Goal: Information Seeking & Learning: Learn about a topic

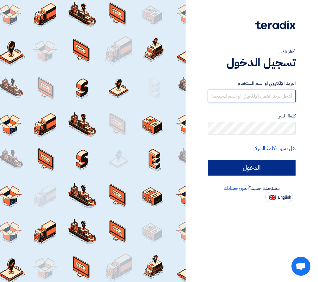
type input "[EMAIL_ADDRESS][DOMAIN_NAME]"
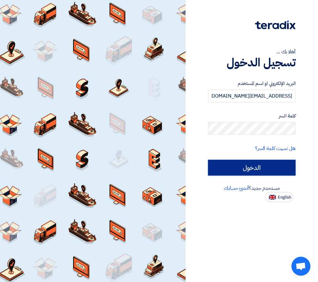
click at [279, 171] on input "الدخول" at bounding box center [252, 168] width 88 height 16
type input "Sign in"
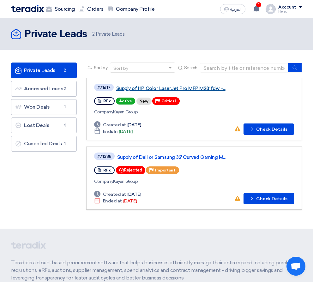
click at [138, 91] on link "Supply of HP Color LaserJet Pro MFP M281fdw +..." at bounding box center [195, 89] width 158 height 6
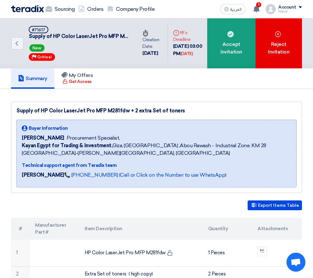
drag, startPoint x: 21, startPoint y: 109, endPoint x: 172, endPoint y: 111, distance: 151.4
click at [172, 111] on div "Supply of HP Color LaserJet Pro MFP M281fdw + 2 extra Set of toners" at bounding box center [156, 111] width 280 height 8
click at [177, 112] on div "Supply of HP Color LaserJet Pro MFP M281fdw + 2 extra Set of toners" at bounding box center [156, 111] width 280 height 8
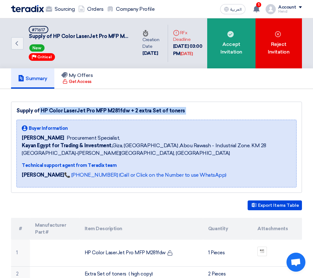
drag, startPoint x: 177, startPoint y: 112, endPoint x: 29, endPoint y: 112, distance: 147.9
click at [29, 112] on div "Supply of HP Color LaserJet Pro MFP M281fdw + 2 extra Set of toners" at bounding box center [156, 111] width 280 height 8
click at [38, 112] on div "Supply of HP Color LaserJet Pro MFP M281fdw + 2 extra Set of toners" at bounding box center [156, 111] width 280 height 8
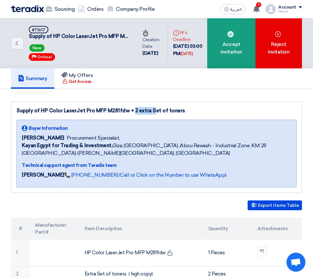
drag, startPoint x: 108, startPoint y: 110, endPoint x: 146, endPoint y: 112, distance: 38.6
click at [146, 112] on div "Supply of HP Color LaserJet Pro MFP M281fdw + 2 extra Set of toners" at bounding box center [156, 111] width 280 height 8
click at [147, 112] on div "Supply of HP Color LaserJet Pro MFP M281fdw + 2 extra Set of toners" at bounding box center [156, 111] width 280 height 8
drag, startPoint x: 171, startPoint y: 111, endPoint x: 90, endPoint y: 111, distance: 81.5
click at [90, 111] on div "Supply of HP Color LaserJet Pro MFP M281fdw + 2 extra Set of toners" at bounding box center [156, 111] width 280 height 8
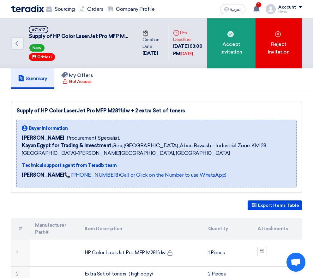
click at [90, 111] on div "Supply of HP Color LaserJet Pro MFP M281fdw + 2 extra Set of toners" at bounding box center [156, 111] width 280 height 8
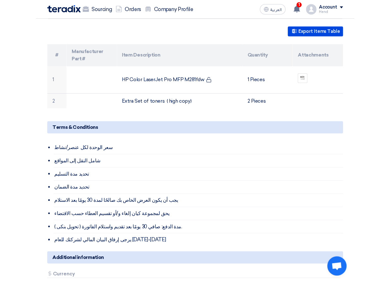
scroll to position [126, 0]
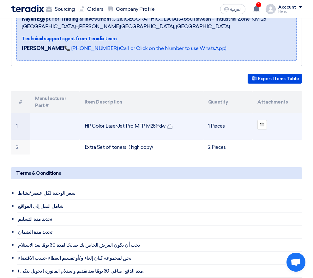
drag, startPoint x: 60, startPoint y: 125, endPoint x: 79, endPoint y: 139, distance: 23.5
click at [80, 139] on td "HP Color LaserJet Pro MFP M281fdw" at bounding box center [142, 126] width 124 height 27
copy td "HP Color LaserJet Pro MFP M281fdw"
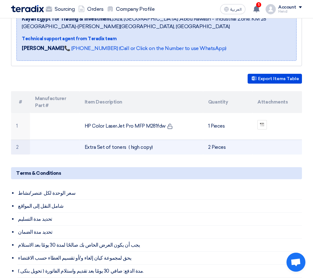
drag, startPoint x: 127, startPoint y: 156, endPoint x: 56, endPoint y: 154, distance: 70.8
click at [80, 154] on td "Extra Set of toners ( high copy)" at bounding box center [142, 146] width 124 height 15
click at [80, 153] on td "Extra Set of toners ( high copy)" at bounding box center [142, 146] width 124 height 15
drag, startPoint x: 61, startPoint y: 153, endPoint x: 128, endPoint y: 152, distance: 67.3
click at [128, 152] on td "Extra Set of toners ( high copy)" at bounding box center [142, 146] width 124 height 15
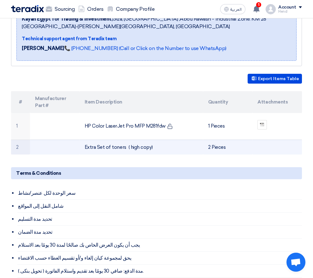
click at [125, 154] on td "Extra Set of toners ( high copy)" at bounding box center [142, 146] width 124 height 15
drag, startPoint x: 126, startPoint y: 155, endPoint x: 43, endPoint y: 156, distance: 82.8
click at [43, 154] on tr "2 Extra Set of toners ( high copy) 2 Pieces" at bounding box center [156, 146] width 291 height 15
click at [80, 154] on td "Extra Set of toners ( high copy)" at bounding box center [142, 146] width 124 height 15
drag, startPoint x: 59, startPoint y: 154, endPoint x: 130, endPoint y: 155, distance: 70.8
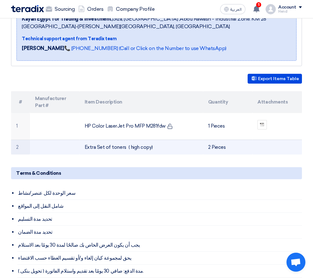
click at [130, 154] on td "Extra Set of toners ( high copy)" at bounding box center [142, 146] width 124 height 15
click at [128, 154] on td "Extra Set of toners ( high copy)" at bounding box center [142, 146] width 124 height 15
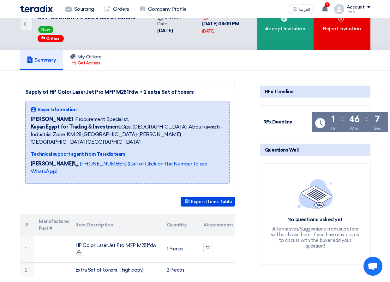
scroll to position [11, 0]
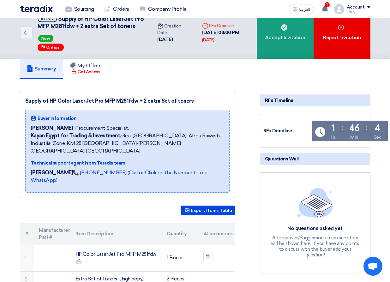
click at [310, 69] on div "Summary My Offers Get Access" at bounding box center [195, 69] width 351 height 20
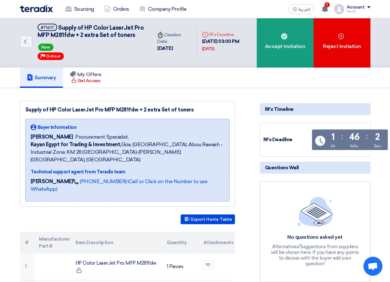
scroll to position [0, 0]
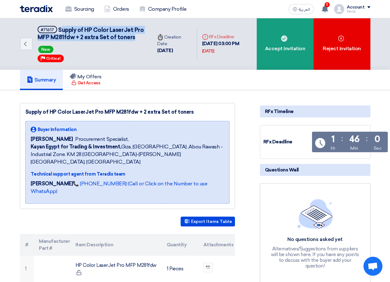
drag, startPoint x: 61, startPoint y: 29, endPoint x: 109, endPoint y: 48, distance: 52.1
click at [109, 41] on h5 "#71617 Supply of HP Color LaserJet Pro MFP M281fdw + 2 extra Set of toners" at bounding box center [91, 33] width 107 height 15
click at [118, 41] on h5 "#71617 Supply of HP Color LaserJet Pro MFP M281fdw + 2 extra Set of toners" at bounding box center [91, 33] width 107 height 15
drag, startPoint x: 83, startPoint y: 50, endPoint x: 60, endPoint y: 25, distance: 33.6
click at [60, 25] on div "Back #71617 Supply of HP Color LaserJet Pro MFP M281fdw + 2 extra Set of toners…" at bounding box center [86, 44] width 133 height 52
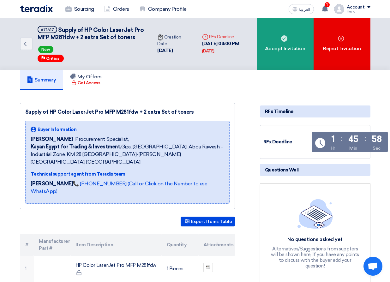
click at [59, 29] on span "Supply of HP Color LaserJet Pro MFP M281fdw + 2 extra Set of toners" at bounding box center [91, 34] width 107 height 14
drag, startPoint x: 58, startPoint y: 29, endPoint x: 98, endPoint y: 46, distance: 43.9
click at [98, 41] on h5 "#71617 Supply of HP Color LaserJet Pro MFP M281fdw + 2 extra Set of toners" at bounding box center [91, 33] width 107 height 15
click at [112, 41] on h5 "#71617 Supply of HP Color LaserJet Pro MFP M281fdw + 2 extra Set of toners" at bounding box center [91, 33] width 107 height 15
drag, startPoint x: 68, startPoint y: 47, endPoint x: 58, endPoint y: 26, distance: 23.6
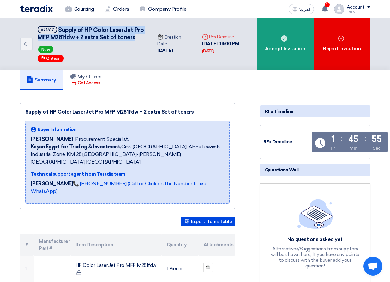
click at [58, 26] on h5 "#71617 Supply of HP Color LaserJet Pro MFP M281fdw + 2 extra Set of toners" at bounding box center [91, 33] width 107 height 15
click at [59, 29] on span "Supply of HP Color LaserJet Pro MFP M281fdw + 2 extra Set of toners" at bounding box center [91, 34] width 107 height 14
drag, startPoint x: 60, startPoint y: 30, endPoint x: 78, endPoint y: 51, distance: 27.4
click at [78, 51] on div "#71617 Supply of HP Color LaserJet Pro MFP M281fdw + 2 extra Set of toners New …" at bounding box center [91, 44] width 107 height 36
click at [74, 41] on h5 "#71617 Supply of HP Color LaserJet Pro MFP M281fdw + 2 extra Set of toners" at bounding box center [91, 33] width 107 height 15
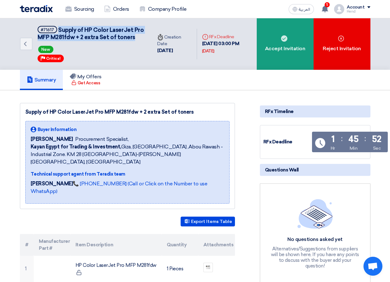
drag, startPoint x: 57, startPoint y: 25, endPoint x: 70, endPoint y: 41, distance: 20.7
click at [70, 41] on div "Back #71617 Supply of HP Color LaserJet Pro MFP M281fdw + 2 extra Set of toners…" at bounding box center [86, 44] width 133 height 52
click at [70, 41] on h5 "#71617 Supply of HP Color LaserJet Pro MFP M281fdw + 2 extra Set of toners" at bounding box center [91, 33] width 107 height 15
drag, startPoint x: 57, startPoint y: 46, endPoint x: 39, endPoint y: 27, distance: 25.7
click at [39, 27] on h5 "#71617 Supply of HP Color LaserJet Pro MFP M281fdw + 2 extra Set of toners RFx …" at bounding box center [91, 33] width 107 height 15
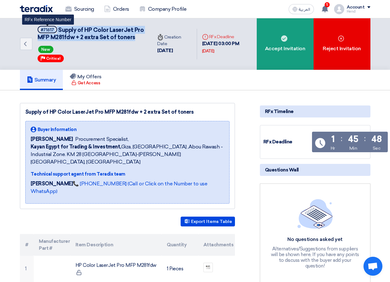
click at [38, 28] on span "#71617" at bounding box center [48, 29] width 20 height 7
drag, startPoint x: 39, startPoint y: 29, endPoint x: 79, endPoint y: 51, distance: 46.1
click at [79, 51] on div "#71617 Supply of HP Color LaserJet Pro MFP M281fdw + 2 extra Set of toners New …" at bounding box center [91, 44] width 107 height 36
click at [79, 49] on div "#71617 Supply of HP Color LaserJet Pro MFP M281fdw + 2 extra Set of toners New …" at bounding box center [91, 44] width 107 height 36
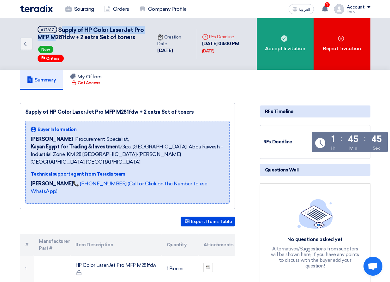
drag, startPoint x: 60, startPoint y: 29, endPoint x: 65, endPoint y: 35, distance: 7.7
click at [65, 35] on span "Supply of HP Color LaserJet Pro MFP M281fdw + 2 extra Set of toners" at bounding box center [91, 34] width 107 height 14
click at [61, 30] on span "Supply of HP Color LaserJet Pro MFP M281fdw + 2 extra Set of toners" at bounding box center [91, 34] width 107 height 14
drag, startPoint x: 59, startPoint y: 27, endPoint x: 70, endPoint y: 40, distance: 17.0
click at [70, 40] on span "Supply of HP Color LaserJet Pro MFP M281fdw + 2 extra Set of toners" at bounding box center [91, 34] width 107 height 14
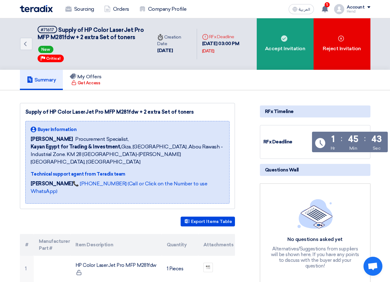
click at [69, 41] on h5 "#71617 Supply of HP Color LaserJet Pro MFP M281fdw + 2 extra Set of toners" at bounding box center [91, 33] width 107 height 15
drag, startPoint x: 58, startPoint y: 47, endPoint x: 57, endPoint y: 25, distance: 22.8
click at [57, 25] on div "Back #71617 Supply of HP Color LaserJet Pro MFP M281fdw + 2 extra Set of toners…" at bounding box center [86, 44] width 133 height 52
click at [57, 27] on h5 "#71617 Supply of HP Color LaserJet Pro MFP M281fdw + 2 extra Set of toners" at bounding box center [91, 33] width 107 height 15
click at [318, 9] on use at bounding box center [325, 8] width 6 height 7
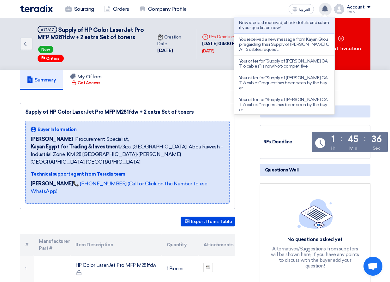
click at [318, 8] on use at bounding box center [325, 8] width 6 height 7
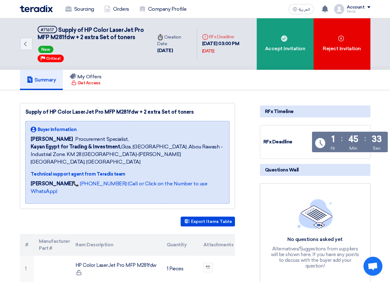
click at [290, 84] on div "Summary My Offers Get Access" at bounding box center [195, 80] width 351 height 20
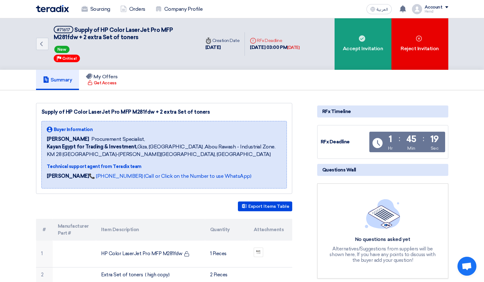
click at [228, 87] on div "Summary My Offers Get Access" at bounding box center [242, 80] width 412 height 20
drag, startPoint x: 74, startPoint y: 26, endPoint x: 137, endPoint y: 38, distance: 65.0
click at [137, 38] on h5 "#71617 Supply of HP Color LaserJet Pro MFP M281fdw + 2 extra Set of toners" at bounding box center [123, 33] width 139 height 15
click at [134, 41] on h5 "#71617 Supply of HP Color LaserJet Pro MFP M281fdw + 2 extra Set of toners" at bounding box center [123, 33] width 139 height 15
drag, startPoint x: 135, startPoint y: 38, endPoint x: 74, endPoint y: 27, distance: 61.7
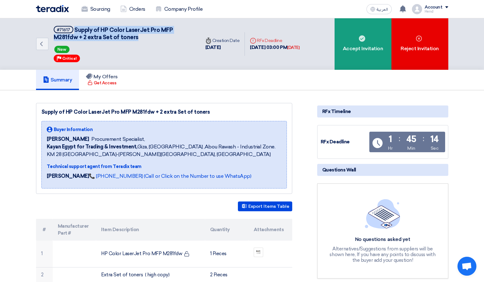
click at [74, 27] on span "Supply of HP Color LaserJet Pro MFP M281fdw + 2 extra Set of toners" at bounding box center [113, 34] width 119 height 14
click at [77, 27] on span "Supply of HP Color LaserJet Pro MFP M281fdw + 2 extra Set of toners" at bounding box center [113, 34] width 119 height 14
drag, startPoint x: 75, startPoint y: 28, endPoint x: 142, endPoint y: 39, distance: 67.8
click at [142, 39] on h5 "#71617 Supply of HP Color LaserJet Pro MFP M281fdw + 2 extra Set of toners" at bounding box center [123, 33] width 139 height 15
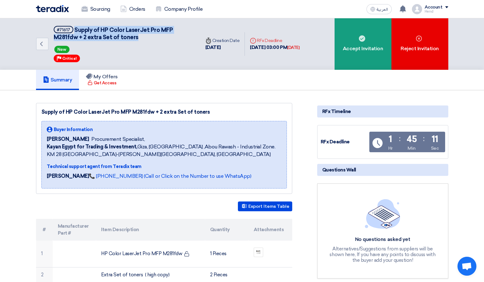
click at [133, 40] on span "Supply of HP Color LaserJet Pro MFP M281fdw + 2 extra Set of toners" at bounding box center [113, 34] width 119 height 14
drag, startPoint x: 136, startPoint y: 37, endPoint x: 75, endPoint y: 26, distance: 61.9
click at [75, 26] on h5 "#71617 Supply of HP Color LaserJet Pro MFP M281fdw + 2 extra Set of toners" at bounding box center [123, 33] width 139 height 15
click at [75, 27] on span "Supply of HP Color LaserJet Pro MFP M281fdw + 2 extra Set of toners" at bounding box center [113, 34] width 119 height 14
drag, startPoint x: 74, startPoint y: 31, endPoint x: 137, endPoint y: 34, distance: 62.7
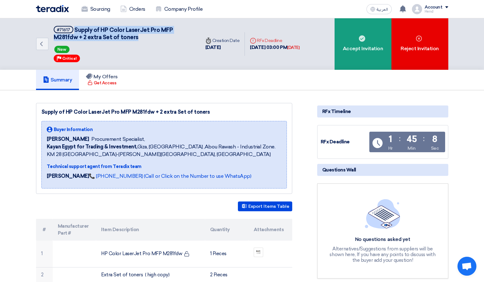
click at [137, 34] on h5 "#71617 Supply of HP Color LaserJet Pro MFP M281fdw + 2 extra Set of toners" at bounding box center [123, 33] width 139 height 15
click at [136, 40] on h5 "#71617 Supply of HP Color LaserJet Pro MFP M281fdw + 2 extra Set of toners" at bounding box center [123, 33] width 139 height 15
drag, startPoint x: 136, startPoint y: 35, endPoint x: 73, endPoint y: 26, distance: 63.6
click at [73, 26] on h5 "#71617 Supply of HP Color LaserJet Pro MFP M281fdw + 2 extra Set of toners" at bounding box center [123, 33] width 139 height 15
click at [73, 28] on h5 "#71617 Supply of HP Color LaserJet Pro MFP M281fdw + 2 extra Set of toners" at bounding box center [123, 33] width 139 height 15
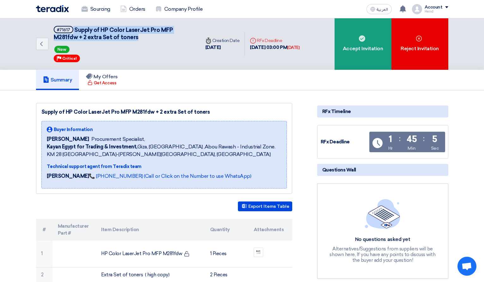
drag, startPoint x: 73, startPoint y: 29, endPoint x: 148, endPoint y: 41, distance: 76.1
click at [148, 41] on h5 "#71617 Supply of HP Color LaserJet Pro MFP M281fdw + 2 extra Set of toners" at bounding box center [123, 33] width 139 height 15
click at [131, 46] on div "New" at bounding box center [123, 50] width 139 height 10
drag, startPoint x: 138, startPoint y: 38, endPoint x: 74, endPoint y: 31, distance: 64.6
click at [74, 31] on h5 "#71617 Supply of HP Color LaserJet Pro MFP M281fdw + 2 extra Set of toners" at bounding box center [123, 33] width 139 height 15
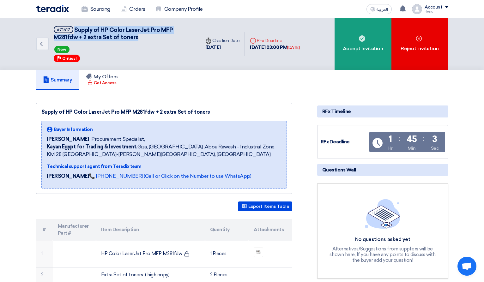
click at [74, 31] on span "Supply of HP Color LaserJet Pro MFP M281fdw + 2 extra Set of toners" at bounding box center [113, 34] width 119 height 14
click at [75, 28] on span "Supply of HP Color LaserJet Pro MFP M281fdw + 2 extra Set of toners" at bounding box center [113, 34] width 119 height 14
drag, startPoint x: 74, startPoint y: 26, endPoint x: 150, endPoint y: 37, distance: 76.9
click at [150, 37] on h5 "#71617 Supply of HP Color LaserJet Pro MFP M281fdw + 2 extra Set of toners" at bounding box center [123, 33] width 139 height 15
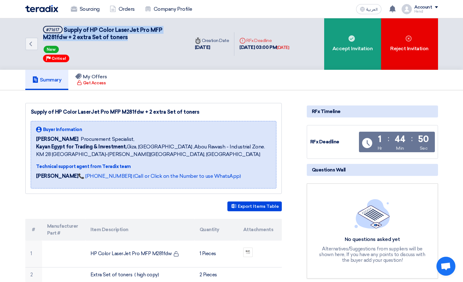
drag, startPoint x: 197, startPoint y: 114, endPoint x: 17, endPoint y: 114, distance: 180.2
click at [37, 110] on div "Supply of HP Color LaserJet Pro MFP M281fdw + 2 extra Set of toners" at bounding box center [154, 112] width 246 height 8
drag, startPoint x: 30, startPoint y: 111, endPoint x: 191, endPoint y: 113, distance: 161.2
click at [191, 113] on div "Supply of HP Color LaserJet Pro MFP M281fdw + 2 extra Set of toners Buyer Infor…" at bounding box center [153, 148] width 256 height 91
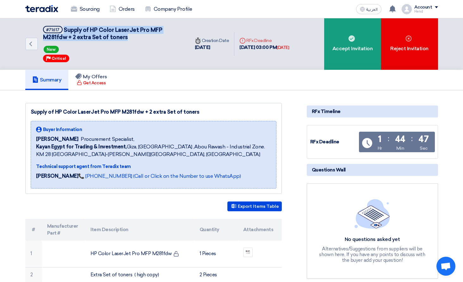
click at [191, 113] on div "Supply of HP Color LaserJet Pro MFP M281fdw + 2 extra Set of toners" at bounding box center [154, 112] width 246 height 8
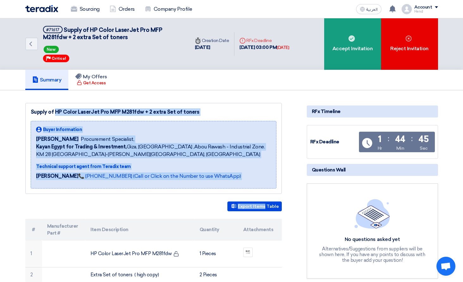
drag, startPoint x: 32, startPoint y: 111, endPoint x: 241, endPoint y: 197, distance: 225.3
click at [263, 180] on div "[PERSON_NAME] 📞 [PHONE_NUMBER] (Call or Click on the Number to use WhatsApp)" at bounding box center [153, 178] width 235 height 11
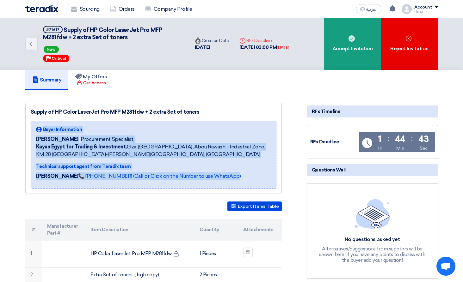
drag, startPoint x: 223, startPoint y: 185, endPoint x: 34, endPoint y: 125, distance: 198.1
click at [34, 125] on div "Buyer Information [PERSON_NAME] Procurement Specialist, Kayan Egypt for Trading…" at bounding box center [154, 155] width 246 height 68
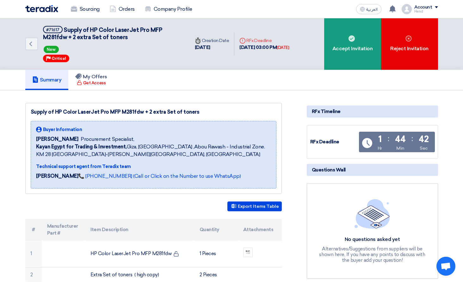
click at [35, 109] on div "Supply of HP Color LaserJet Pro MFP M281fdw + 2 extra Set of toners" at bounding box center [154, 112] width 246 height 8
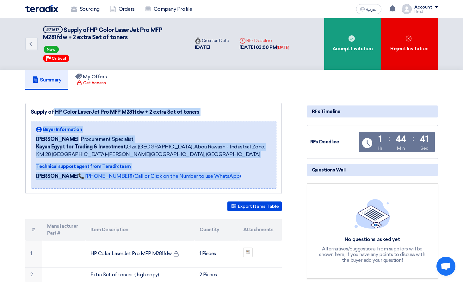
drag, startPoint x: 32, startPoint y: 112, endPoint x: 236, endPoint y: 181, distance: 215.7
click at [216, 175] on div "Supply of HP Color LaserJet Pro MFP M281fdw + 2 extra Set of toners Buyer Infor…" at bounding box center [153, 148] width 256 height 91
click at [240, 175] on div "[PERSON_NAME] 📞 [PHONE_NUMBER] (Call or Click on the Number to use WhatsApp)" at bounding box center [153, 178] width 235 height 11
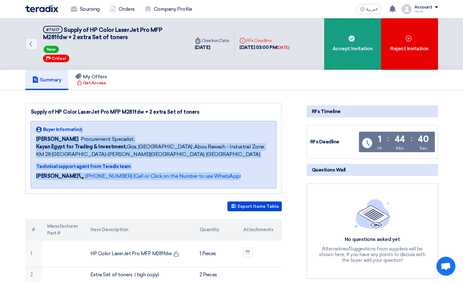
drag, startPoint x: 157, startPoint y: 179, endPoint x: 76, endPoint y: 128, distance: 95.7
click at [76, 128] on div "Buyer Information [PERSON_NAME] Procurement Specialist, Kayan Egypt for Trading…" at bounding box center [153, 154] width 235 height 57
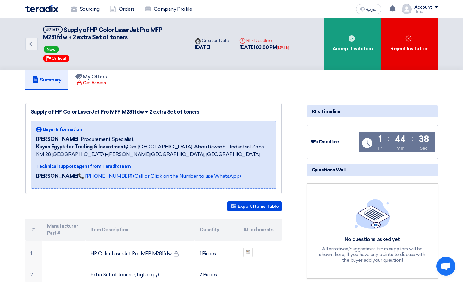
click at [25, 112] on div "Supply of HP Color LaserJet Pro MFP M281fdw + 2 extra Set of toners Buyer Infor…" at bounding box center [153, 148] width 256 height 91
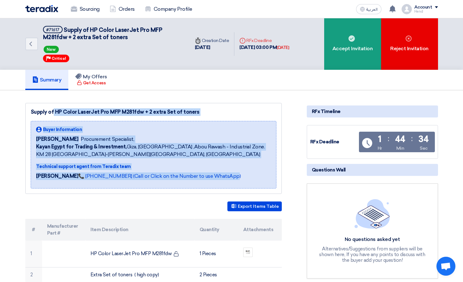
drag, startPoint x: 27, startPoint y: 110, endPoint x: 221, endPoint y: 180, distance: 206.5
click at [221, 180] on div "Supply of HP Color LaserJet Pro MFP M281fdw + 2 extra Set of toners Buyer Infor…" at bounding box center [153, 148] width 256 height 91
click at [221, 175] on div "[PERSON_NAME] 📞 [PHONE_NUMBER] (Call or Click on the Number to use WhatsApp)" at bounding box center [153, 178] width 235 height 11
drag, startPoint x: 217, startPoint y: 181, endPoint x: 27, endPoint y: 113, distance: 201.1
click at [27, 113] on div "Supply of HP Color LaserJet Pro MFP M281fdw + 2 extra Set of toners Buyer Infor…" at bounding box center [153, 148] width 256 height 91
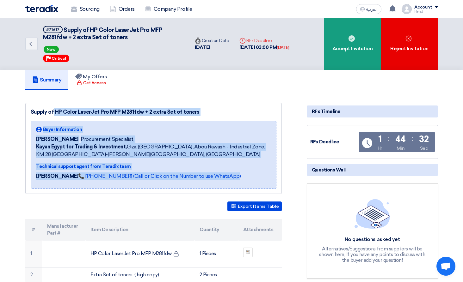
click at [28, 103] on div "Supply of HP Color LaserJet Pro MFP M281fdw + 2 extra Set of toners Buyer Infor…" at bounding box center [153, 148] width 256 height 91
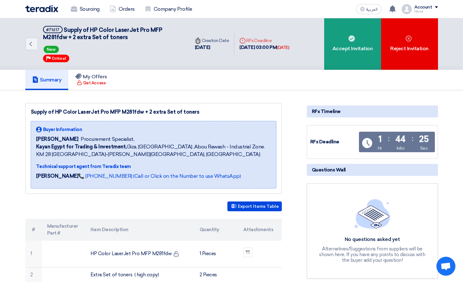
click at [266, 74] on div "Summary My Offers Get Access" at bounding box center [231, 80] width 412 height 20
drag, startPoint x: 364, startPoint y: 90, endPoint x: 301, endPoint y: 145, distance: 84.2
click at [301, 145] on div "Back #71617 Supply of HP Color LaserJet Pro MFP M281fdw + 2 extra Set of toners…" at bounding box center [231, 284] width 463 height 533
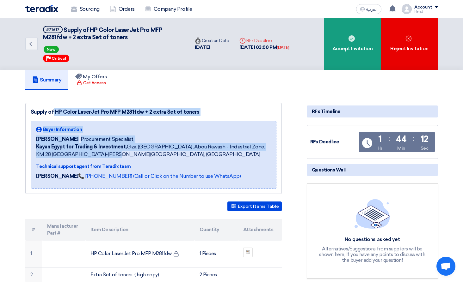
drag, startPoint x: 26, startPoint y: 110, endPoint x: 246, endPoint y: 158, distance: 225.2
click at [246, 158] on div "Supply of HP Color LaserJet Pro MFP M281fdw + 2 extra Set of toners Buyer Infor…" at bounding box center [153, 148] width 256 height 91
click at [220, 105] on div "Supply of HP Color LaserJet Pro MFP M281fdw + 2 extra Set of toners Buyer Infor…" at bounding box center [153, 148] width 256 height 91
drag, startPoint x: 331, startPoint y: 86, endPoint x: 361, endPoint y: 166, distance: 85.4
click at [318, 166] on div "Back #71617 Supply of HP Color LaserJet Pro MFP M281fdw + 2 extra Set of toners…" at bounding box center [231, 284] width 463 height 533
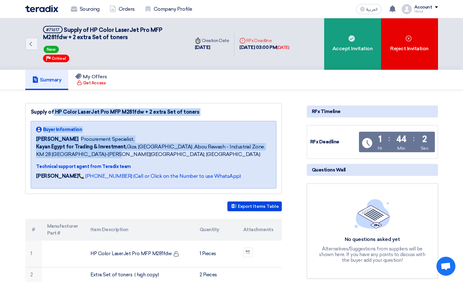
click at [225, 83] on div "Summary My Offers Get Access" at bounding box center [231, 80] width 412 height 20
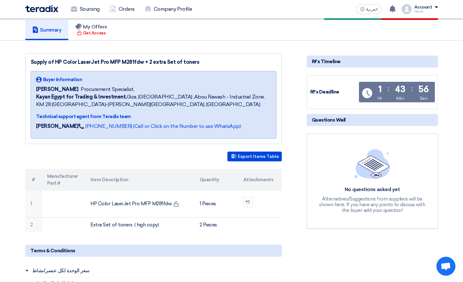
scroll to position [95, 0]
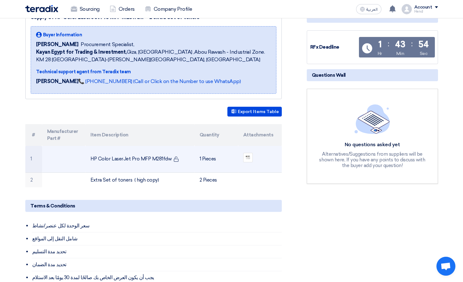
drag, startPoint x: 89, startPoint y: 158, endPoint x: 168, endPoint y: 158, distance: 78.4
click at [168, 158] on td "HP Color LaserJet Pro MFP M281fdw" at bounding box center [139, 159] width 109 height 27
copy td "HP Color LaserJet Pro MFP M281fdw"
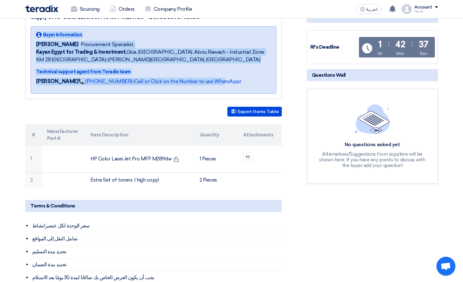
drag, startPoint x: 197, startPoint y: 89, endPoint x: 29, endPoint y: 36, distance: 176.8
click at [29, 36] on div "Supply of HP Color LaserJet Pro MFP M281fdw + 2 extra Set of toners Buyer Infor…" at bounding box center [153, 53] width 256 height 91
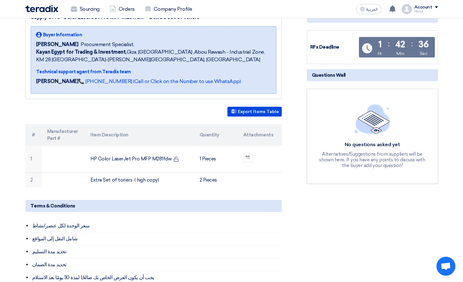
click at [31, 33] on div "Buyer Information [PERSON_NAME] Procurement Specialist, Kayan Egypt for Trading…" at bounding box center [154, 60] width 246 height 68
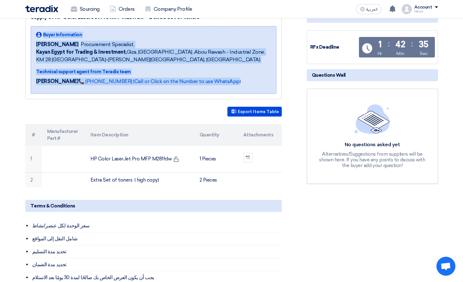
drag, startPoint x: 34, startPoint y: 29, endPoint x: 213, endPoint y: 91, distance: 189.2
click at [213, 91] on div "Buyer Information [PERSON_NAME] Procurement Specialist, Kayan Egypt for Trading…" at bounding box center [154, 60] width 246 height 68
drag, startPoint x: 209, startPoint y: 94, endPoint x: 30, endPoint y: 26, distance: 191.7
click at [29, 26] on div "Supply of HP Color LaserJet Pro MFP M281fdw + 2 extra Set of toners Buyer Infor…" at bounding box center [153, 53] width 256 height 91
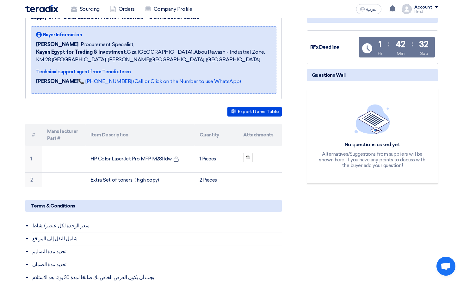
click at [33, 28] on div "Buyer Information [PERSON_NAME] Procurement Specialist, Kayan Egypt for Trading…" at bounding box center [154, 60] width 246 height 68
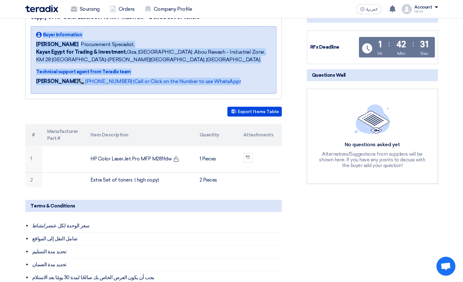
drag, startPoint x: 38, startPoint y: 31, endPoint x: 244, endPoint y: 83, distance: 212.4
click at [244, 83] on div "Supply of HP Color LaserJet Pro MFP M281fdw + 2 extra Set of toners Buyer Infor…" at bounding box center [153, 53] width 256 height 91
click at [235, 91] on div "Buyer Information [PERSON_NAME] Procurement Specialist, Kayan Egypt for Trading…" at bounding box center [154, 60] width 246 height 68
drag, startPoint x: 229, startPoint y: 89, endPoint x: 41, endPoint y: 27, distance: 197.4
click at [41, 27] on div "Buyer Information [PERSON_NAME] Procurement Specialist, Kayan Egypt for Trading…" at bounding box center [154, 60] width 246 height 68
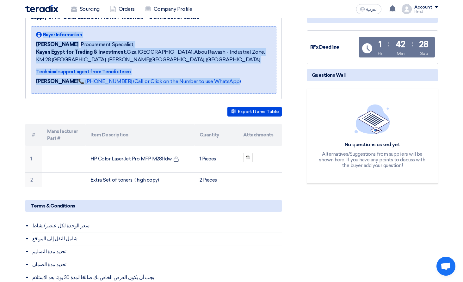
click at [41, 26] on div "Supply of HP Color LaserJet Pro MFP M281fdw + 2 extra Set of toners Buyer Infor…" at bounding box center [153, 53] width 256 height 91
drag, startPoint x: 36, startPoint y: 24, endPoint x: 207, endPoint y: 102, distance: 188.0
click at [189, 115] on div "Supply of HP Color LaserJet Pro MFP M281fdw + 2 extra Set of toners Buyer Infor…" at bounding box center [161, 217] width 281 height 418
click at [226, 93] on div "Buyer Information [PERSON_NAME] Procurement Specialist, Kayan Egypt for Trading…" at bounding box center [154, 60] width 246 height 68
drag, startPoint x: 174, startPoint y: 81, endPoint x: 43, endPoint y: 32, distance: 140.3
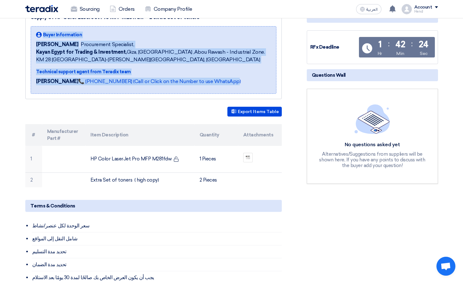
click at [43, 32] on div "Buyer Information [PERSON_NAME] Procurement Specialist, Kayan Egypt for Trading…" at bounding box center [153, 60] width 235 height 57
click at [47, 24] on div "Supply of HP Color LaserJet Pro MFP M281fdw + 2 extra Set of toners Buyer Infor…" at bounding box center [153, 53] width 256 height 91
drag, startPoint x: 44, startPoint y: 23, endPoint x: 232, endPoint y: 92, distance: 200.8
click at [232, 92] on div "Supply of HP Color LaserJet Pro MFP M281fdw + 2 extra Set of toners Buyer Infor…" at bounding box center [153, 53] width 256 height 91
click at [219, 83] on div "[PERSON_NAME] 📞 [PHONE_NUMBER] (Call or Click on the Number to use WhatsApp)" at bounding box center [153, 83] width 235 height 11
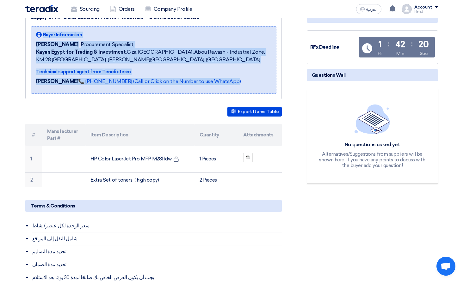
drag, startPoint x: 129, startPoint y: 83, endPoint x: 43, endPoint y: 33, distance: 99.7
click at [43, 33] on div "Buyer Information [PERSON_NAME] Procurement Specialist, Kayan Egypt for Trading…" at bounding box center [153, 60] width 235 height 57
click at [46, 24] on div "Supply of HP Color LaserJet Pro MFP M281fdw + 2 extra Set of toners Buyer Infor…" at bounding box center [153, 53] width 256 height 91
drag, startPoint x: 45, startPoint y: 21, endPoint x: 190, endPoint y: 85, distance: 158.7
click at [186, 82] on div "Supply of HP Color LaserJet Pro MFP M281fdw + 2 extra Set of toners Buyer Infor…" at bounding box center [153, 53] width 256 height 91
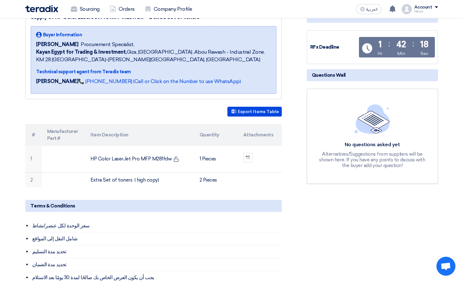
click at [215, 84] on div "[PERSON_NAME] 📞 [PHONE_NUMBER] (Call or Click on the Number to use WhatsApp)" at bounding box center [153, 83] width 235 height 11
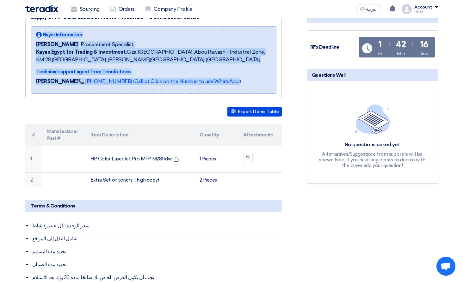
drag, startPoint x: 215, startPoint y: 83, endPoint x: 41, endPoint y: 29, distance: 181.9
click at [41, 29] on div "Buyer Information [PERSON_NAME] Procurement Specialist, Kayan Egypt for Trading…" at bounding box center [154, 60] width 246 height 68
click at [42, 26] on div "Buyer Information [PERSON_NAME] Procurement Specialist, Kayan Egypt for Trading…" at bounding box center [154, 60] width 246 height 68
drag, startPoint x: 38, startPoint y: 23, endPoint x: 217, endPoint y: 91, distance: 191.6
click at [217, 91] on div "Supply of HP Color LaserJet Pro MFP M281fdw + 2 extra Set of toners Buyer Infor…" at bounding box center [153, 53] width 256 height 91
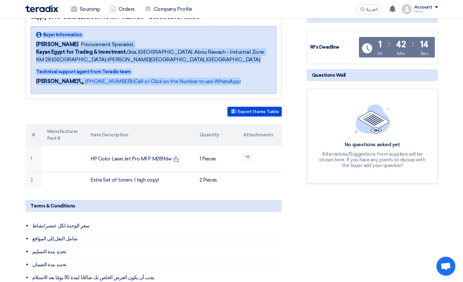
click at [219, 81] on div "[PERSON_NAME] 📞 [PHONE_NUMBER] (Call or Click on the Number to use WhatsApp)" at bounding box center [153, 83] width 235 height 11
drag, startPoint x: 215, startPoint y: 88, endPoint x: 43, endPoint y: 29, distance: 182.0
click at [43, 29] on div "Buyer Information [PERSON_NAME] Procurement Specialist, Kayan Egypt for Trading…" at bounding box center [154, 60] width 246 height 68
click at [54, 27] on div "Buyer Information [PERSON_NAME] Procurement Specialist, Kayan Egypt for Trading…" at bounding box center [154, 60] width 246 height 68
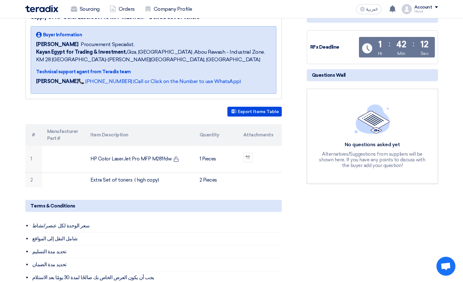
click at [58, 21] on div "Supply of HP Color LaserJet Pro MFP M281fdw + 2 extra Set of toners" at bounding box center [154, 18] width 246 height 8
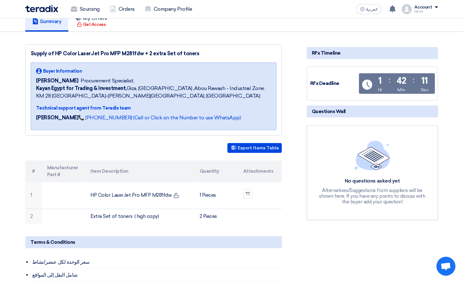
scroll to position [0, 0]
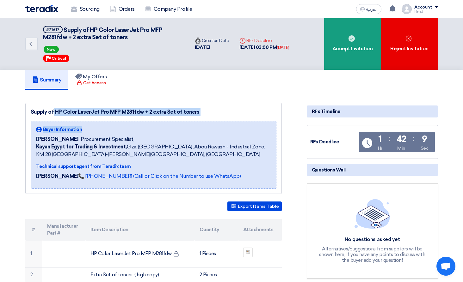
drag, startPoint x: 29, startPoint y: 107, endPoint x: 196, endPoint y: 112, distance: 166.3
click at [196, 114] on div "Supply of HP Color LaserJet Pro MFP M281fdw + 2 extra Set of toners Buyer Infor…" at bounding box center [153, 148] width 256 height 91
click at [196, 112] on div "Supply of HP Color LaserJet Pro MFP M281fdw + 2 extra Set of toners" at bounding box center [154, 112] width 246 height 8
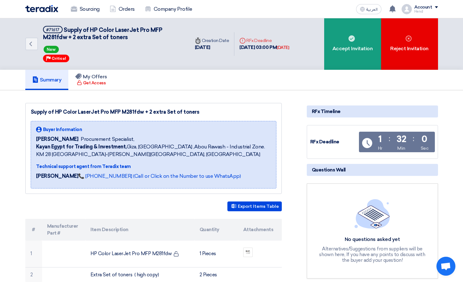
click at [159, 83] on div "Summary My Offers Get Access" at bounding box center [231, 80] width 412 height 20
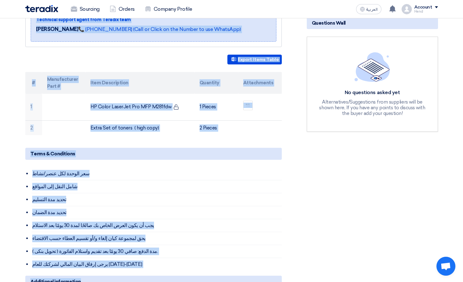
drag, startPoint x: 16, startPoint y: 76, endPoint x: 228, endPoint y: 287, distance: 299.5
click at [228, 282] on html "Sourcing Orders Company Profile العربية ع New request received, check details a…" at bounding box center [231, 200] width 463 height 694
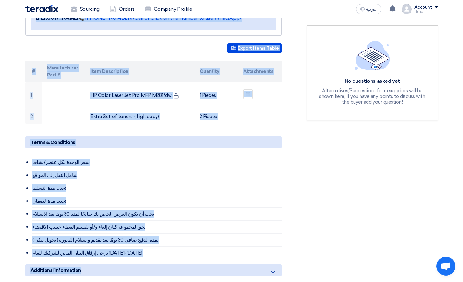
click at [233, 192] on li "تحديد مدة التسليم" at bounding box center [157, 188] width 250 height 13
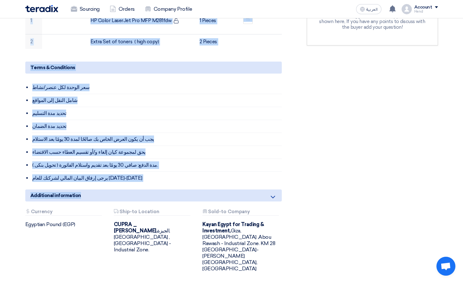
scroll to position [285, 0]
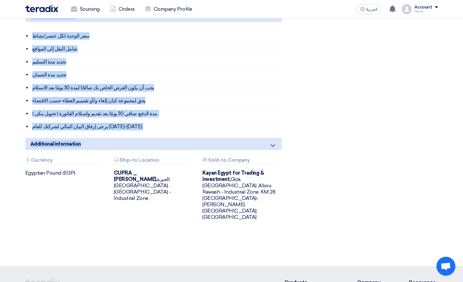
click at [127, 124] on li "يرجى إرفاق البيان المالي لشركتك للعام [DATE]-[DATE]" at bounding box center [157, 126] width 250 height 13
drag, startPoint x: 124, startPoint y: 132, endPoint x: 29, endPoint y: 39, distance: 133.2
click at [29, 39] on div "Terms & Conditions سعر الوحدة لكل عنصر/نشاط شامل النقل إلى المواقع تحديد مدة ال…" at bounding box center [153, 71] width 256 height 123
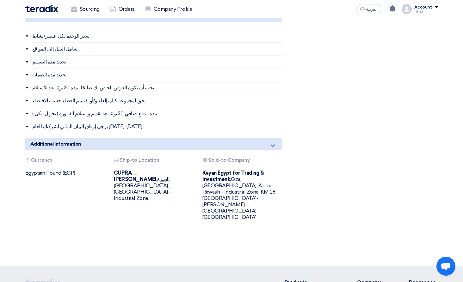
click at [318, 118] on div "RFx Timeline RFx Deadline Time Remaining 1 Hr : 31 Min : 51 Sec Questions Wall …" at bounding box center [372, 27] width 141 height 418
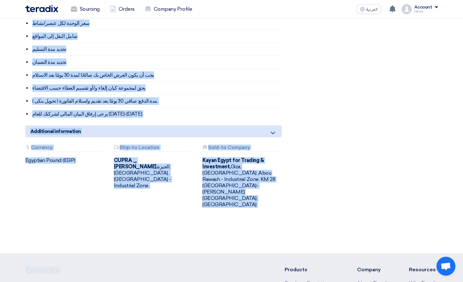
scroll to position [393, 0]
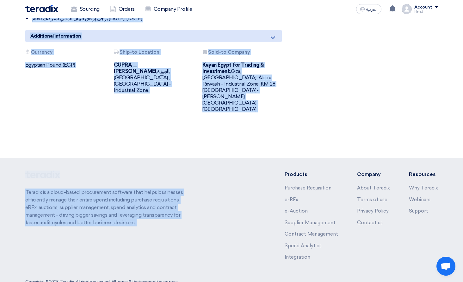
drag, startPoint x: 27, startPoint y: 81, endPoint x: 240, endPoint y: 186, distance: 237.2
click at [228, 183] on div "Teradix is a cloud-based procurement software that helps businesses efficiently…" at bounding box center [231, 221] width 412 height 100
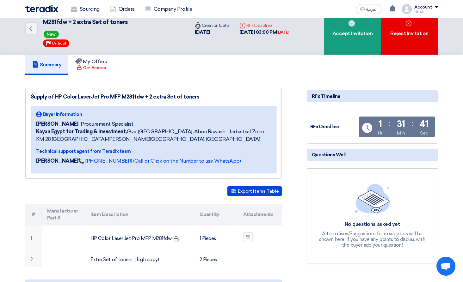
scroll to position [0, 0]
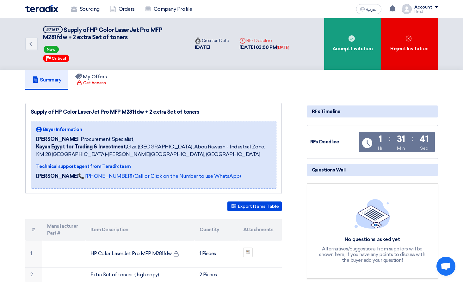
drag, startPoint x: 217, startPoint y: 227, endPoint x: 35, endPoint y: -2, distance: 292.7
click at [111, 37] on span "Supply of HP Color LaserJet Pro MFP M281fdw + 2 extra Set of toners" at bounding box center [102, 34] width 119 height 14
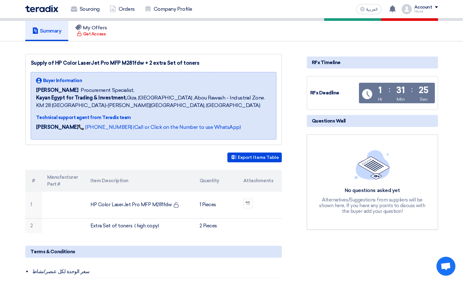
scroll to position [95, 0]
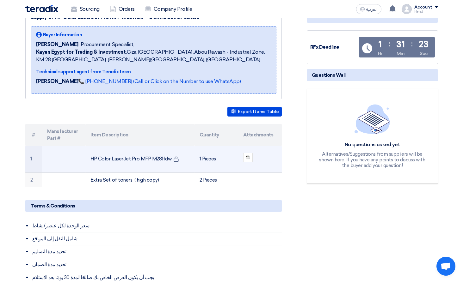
drag, startPoint x: 89, startPoint y: 158, endPoint x: 220, endPoint y: 157, distance: 130.9
click at [220, 157] on tr "1 HP Color LaserJet Pro MFP M281fdw 1 Pieces" at bounding box center [153, 159] width 256 height 27
copy tr "HP Color LaserJet Pro MFP M281fdw 1 Pieces"
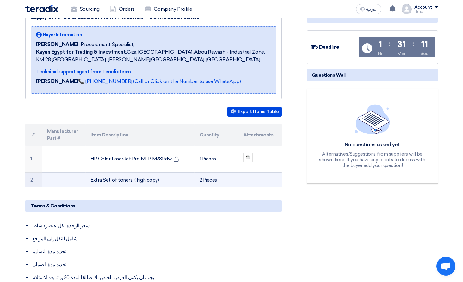
drag, startPoint x: 88, startPoint y: 179, endPoint x: 219, endPoint y: 184, distance: 131.2
click at [219, 184] on tr "2 Extra Set of toners ( high copy) 2 Pieces" at bounding box center [153, 180] width 256 height 15
copy tr "Extra Set of toners ( high copy) 2 Pieces"
drag, startPoint x: 88, startPoint y: 159, endPoint x: 214, endPoint y: 184, distance: 128.2
click at [214, 182] on tbody "1 HP Color LaserJet Pro MFP M281fdw 1 Pieces 2 Extra Set of toners ( high copy)…" at bounding box center [153, 167] width 256 height 42
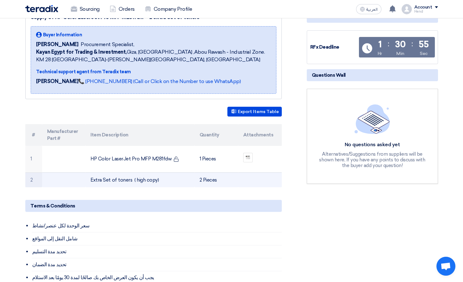
click at [225, 186] on td "2 Pieces" at bounding box center [216, 180] width 44 height 15
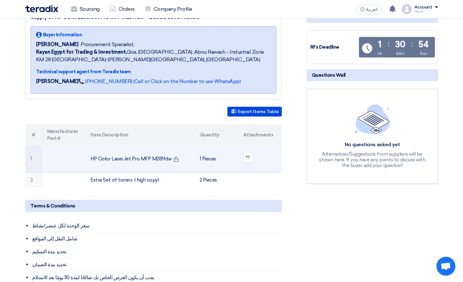
drag, startPoint x: 220, startPoint y: 185, endPoint x: 87, endPoint y: 150, distance: 136.8
click at [87, 150] on tbody "1 HP Color LaserJet Pro MFP M281fdw 1 Pieces 2 Extra Set of toners ( high copy)…" at bounding box center [153, 167] width 256 height 42
click at [90, 162] on td "HP Color LaserJet Pro MFP M281fdw" at bounding box center [139, 159] width 109 height 27
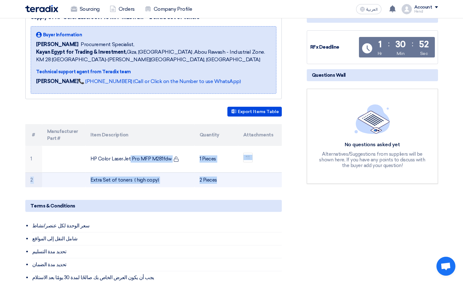
drag, startPoint x: 89, startPoint y: 152, endPoint x: 246, endPoint y: 183, distance: 160.1
click at [246, 183] on tbody "1 HP Color LaserJet Pro MFP M281fdw 1 Pieces 2 Extra Set of toners ( high copy)…" at bounding box center [153, 167] width 256 height 42
click at [230, 185] on td "2 Pieces" at bounding box center [216, 180] width 44 height 15
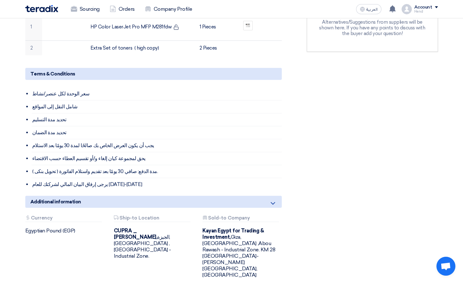
scroll to position [101, 0]
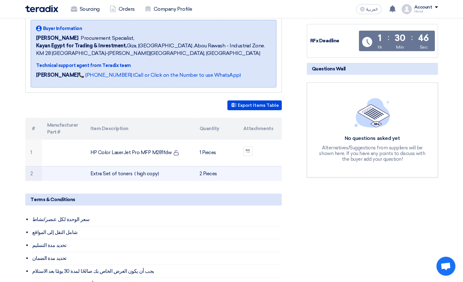
drag, startPoint x: 85, startPoint y: 150, endPoint x: 217, endPoint y: 173, distance: 134.4
click at [217, 173] on tbody "1 HP Color LaserJet Pro MFP M281fdw 1 Pieces 2 Extra Set of toners ( high copy)…" at bounding box center [153, 161] width 256 height 42
click at [217, 177] on td "2 Pieces" at bounding box center [216, 173] width 44 height 15
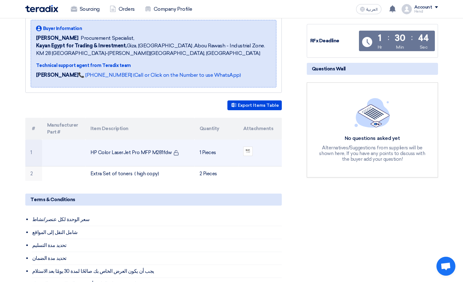
drag, startPoint x: 217, startPoint y: 176, endPoint x: 94, endPoint y: 147, distance: 125.9
click at [94, 147] on tbody "1 HP Color LaserJet Pro MFP M281fdw 1 Pieces 2 Extra Set of toners ( high copy)…" at bounding box center [153, 161] width 256 height 42
click at [86, 152] on td "HP Color LaserJet Pro MFP M281fdw" at bounding box center [139, 153] width 109 height 27
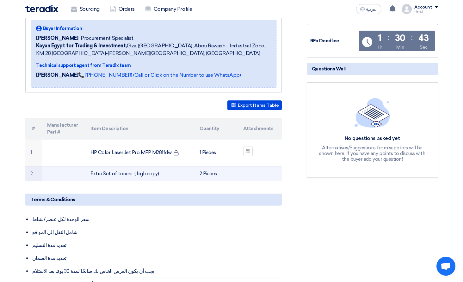
drag, startPoint x: 88, startPoint y: 151, endPoint x: 220, endPoint y: 179, distance: 135.2
click at [220, 179] on tbody "1 HP Color LaserJet Pro MFP M281fdw 1 Pieces 2 Extra Set of toners ( high copy)…" at bounding box center [153, 161] width 256 height 42
click at [220, 178] on td "2 Pieces" at bounding box center [216, 173] width 44 height 15
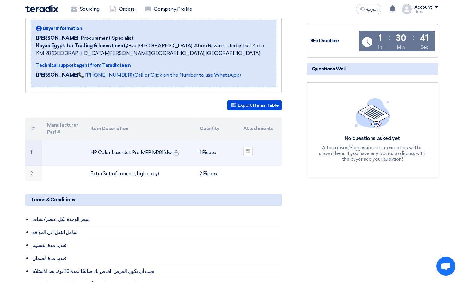
drag, startPoint x: 220, startPoint y: 176, endPoint x: 87, endPoint y: 152, distance: 135.2
click at [87, 152] on tbody "1 HP Color LaserJet Pro MFP M281fdw 1 Pieces 2 Extra Set of toners ( high copy)…" at bounding box center [153, 161] width 256 height 42
click at [92, 146] on td "HP Color LaserJet Pro MFP M281fdw" at bounding box center [139, 153] width 109 height 27
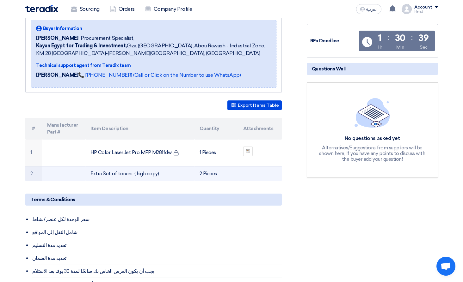
drag, startPoint x: 91, startPoint y: 148, endPoint x: 222, endPoint y: 175, distance: 133.5
click at [222, 175] on tbody "1 HP Color LaserJet Pro MFP M281fdw 1 Pieces 2 Extra Set of toners ( high copy)…" at bounding box center [153, 161] width 256 height 42
click at [220, 180] on td "2 Pieces" at bounding box center [216, 173] width 44 height 15
drag, startPoint x: 220, startPoint y: 178, endPoint x: 90, endPoint y: 176, distance: 129.6
click at [90, 176] on tr "2 Extra Set of toners ( high copy) 2 Pieces" at bounding box center [153, 173] width 256 height 15
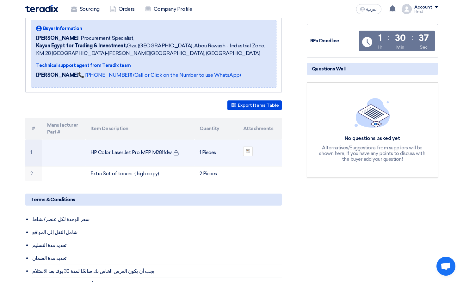
click at [87, 151] on td "HP Color LaserJet Pro MFP M281fdw" at bounding box center [139, 153] width 109 height 27
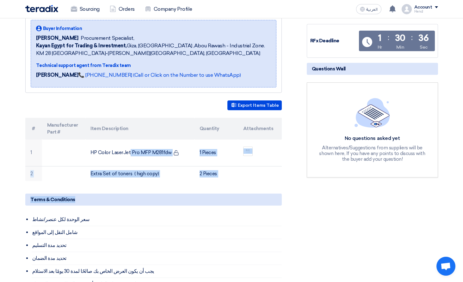
drag, startPoint x: 87, startPoint y: 150, endPoint x: 226, endPoint y: 188, distance: 144.5
click at [226, 188] on div "Supply of HP Color LaserJet Pro MFP M281fdw + 2 extra Set of toners Buyer Infor…" at bounding box center [161, 211] width 281 height 418
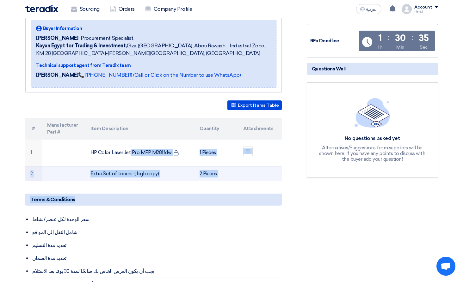
click at [229, 177] on td "2 Pieces" at bounding box center [216, 173] width 44 height 15
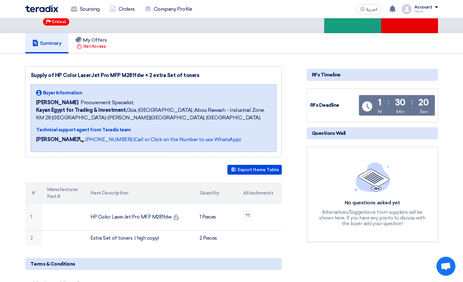
scroll to position [0, 0]
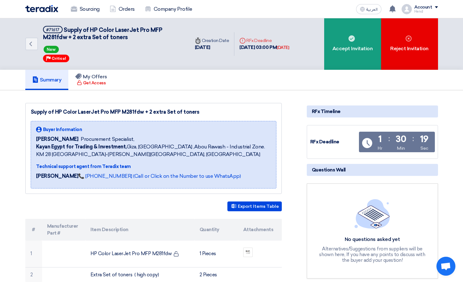
click at [277, 79] on div "Summary My Offers Get Access" at bounding box center [231, 80] width 412 height 20
drag, startPoint x: 152, startPoint y: 92, endPoint x: 218, endPoint y: 120, distance: 72.1
drag, startPoint x: 15, startPoint y: 115, endPoint x: 25, endPoint y: 114, distance: 9.8
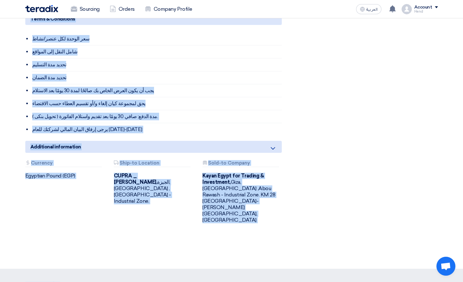
drag, startPoint x: 34, startPoint y: 111, endPoint x: 259, endPoint y: 298, distance: 292.6
click at [259, 282] on html "Sourcing Orders Company Profile العربية ع New request received, check details a…" at bounding box center [231, 65] width 463 height 694
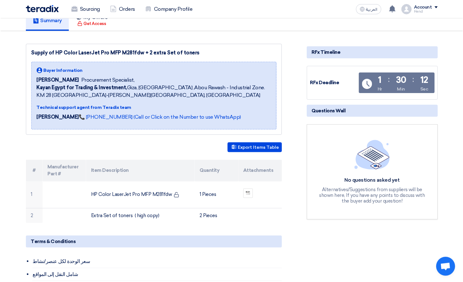
scroll to position [0, 0]
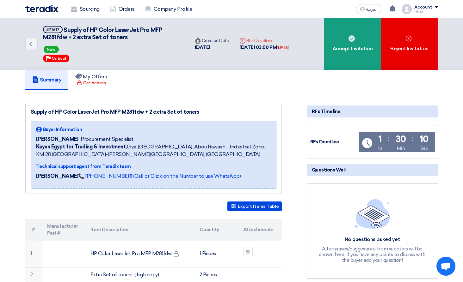
drag, startPoint x: 312, startPoint y: 79, endPoint x: 240, endPoint y: 129, distance: 87.8
click at [240, 129] on div "Back #71617 Supply of HP Color LaserJet Pro MFP M281fdw + 2 extra Set of toners…" at bounding box center [231, 284] width 463 height 533
click at [260, 70] on div "Summary My Offers Get Access" at bounding box center [231, 80] width 412 height 20
click at [318, 79] on div "Summary My Offers Get Access" at bounding box center [231, 80] width 412 height 20
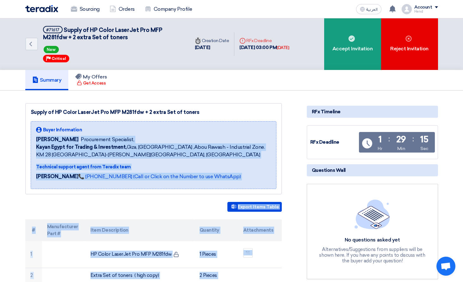
drag, startPoint x: 309, startPoint y: 99, endPoint x: 199, endPoint y: 138, distance: 117.6
click at [215, 118] on div "Supply of HP Color LaserJet Pro MFP M281fdw + 2 extra Set of toners Buyer Infor…" at bounding box center [153, 148] width 256 height 91
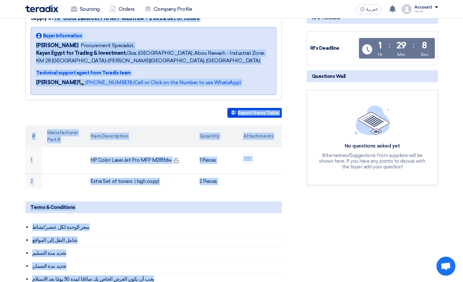
scroll to position [159, 0]
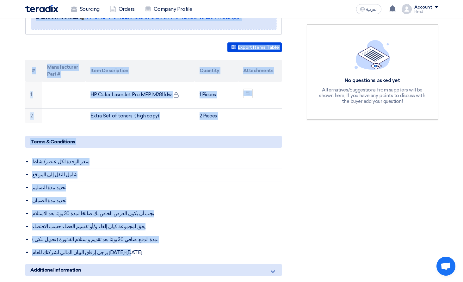
drag, startPoint x: 18, startPoint y: 107, endPoint x: 244, endPoint y: 248, distance: 266.5
click at [244, 248] on section "Supply of HP Color LaserJet Pro MFP M281fdw + 2 extra Set of toners Buyer Infor…" at bounding box center [231, 161] width 463 height 461
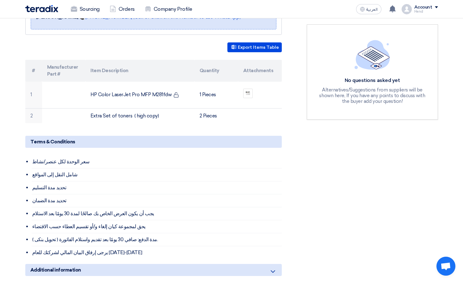
click at [218, 260] on div "Supply of HP Color LaserJet Pro MFP M281fdw + 2 extra Set of toners Buyer Infor…" at bounding box center [161, 153] width 281 height 418
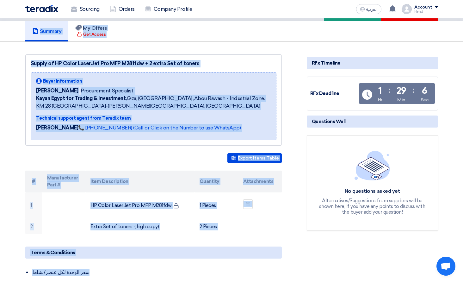
scroll to position [0, 0]
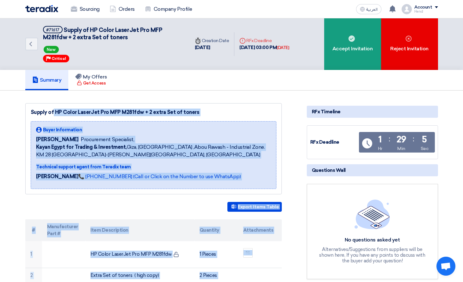
drag, startPoint x: 162, startPoint y: 257, endPoint x: 29, endPoint y: 113, distance: 196.2
click at [32, 104] on div "Supply of HP Color LaserJet Pro MFP M281fdw + 2 extra Set of toners Buyer Infor…" at bounding box center [153, 148] width 256 height 91
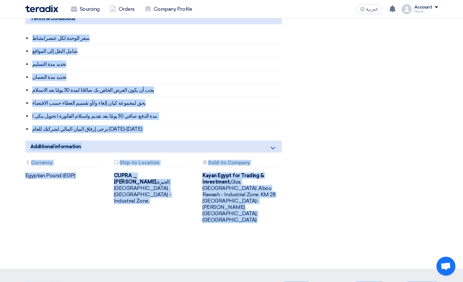
scroll to position [394, 0]
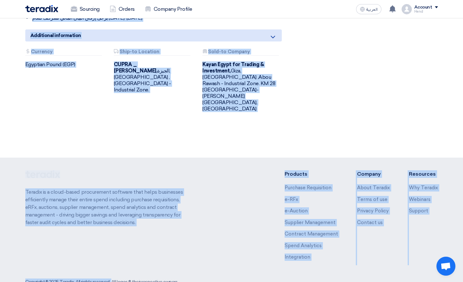
drag, startPoint x: 27, startPoint y: 104, endPoint x: 146, endPoint y: 218, distance: 164.8
click at [151, 214] on div "Teradix is a cloud-based procurement software that helps businesses efficiently…" at bounding box center [107, 220] width 165 height 100
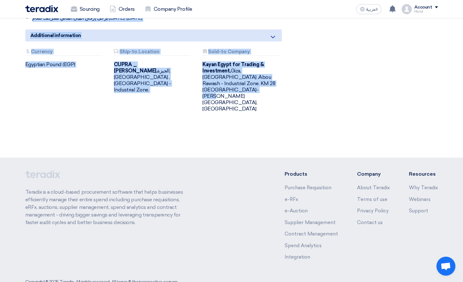
drag, startPoint x: 26, startPoint y: 89, endPoint x: 239, endPoint y: 97, distance: 212.6
click at [239, 97] on div "Attachments Currency Egyptian Pound (EGP) Attachments Ship-to Location CUPRA _ …" at bounding box center [154, 85] width 266 height 73
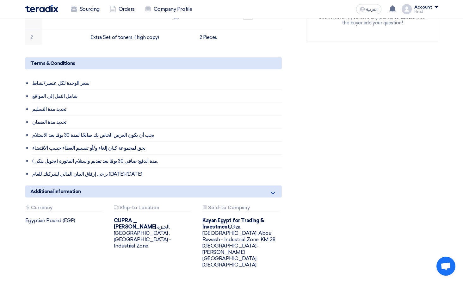
scroll to position [253, 0]
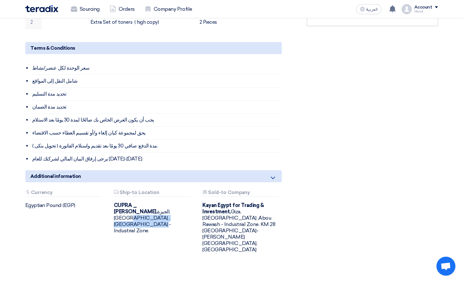
drag, startPoint x: 127, startPoint y: 210, endPoint x: 142, endPoint y: 216, distance: 15.4
click at [142, 216] on div "CUPRA _ [PERSON_NAME], [GEOGRAPHIC_DATA], [GEOGRAPHIC_DATA] ,[GEOGRAPHIC_DATA] …" at bounding box center [153, 218] width 79 height 32
click at [142, 232] on div "Attachments Ship-to Location CUPRA _ [PERSON_NAME], [GEOGRAPHIC_DATA], [GEOGRAP…" at bounding box center [153, 221] width 89 height 63
click at [140, 225] on div "Attachments Ship-to Location CUPRA _ [PERSON_NAME], [GEOGRAPHIC_DATA], [GEOGRAP…" at bounding box center [153, 221] width 89 height 63
click at [140, 214] on div "CUPRA _ [PERSON_NAME], [GEOGRAPHIC_DATA], [GEOGRAPHIC_DATA] ,[GEOGRAPHIC_DATA] …" at bounding box center [153, 218] width 79 height 32
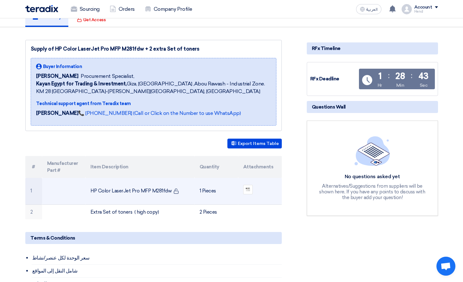
scroll to position [0, 0]
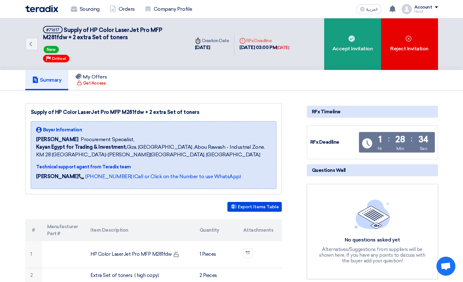
drag, startPoint x: 57, startPoint y: 141, endPoint x: 101, endPoint y: 149, distance: 44.6
click at [101, 149] on div "Buyer Information [PERSON_NAME] Procurement Specialist, Kayan Egypt for Trading…" at bounding box center [153, 142] width 235 height 32
click at [107, 147] on b "Kayan Egypt for Trading & Investment," at bounding box center [81, 147] width 91 height 6
drag, startPoint x: 127, startPoint y: 145, endPoint x: 35, endPoint y: 147, distance: 92.3
click at [34, 147] on div "Buyer Information [PERSON_NAME] Procurement Specialist, Kayan Egypt for Trading…" at bounding box center [154, 155] width 246 height 68
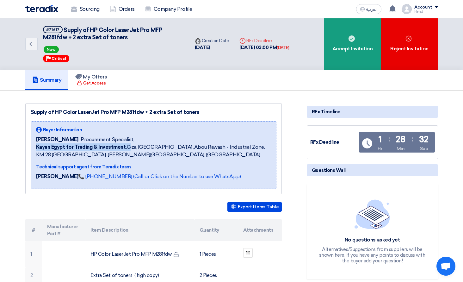
click at [35, 147] on div "Buyer Information [PERSON_NAME] Procurement Specialist, Kayan Egypt for Trading…" at bounding box center [154, 155] width 246 height 68
drag, startPoint x: 37, startPoint y: 144, endPoint x: 124, endPoint y: 148, distance: 87.7
click at [124, 148] on b "Kayan Egypt for Trading & Investment," at bounding box center [81, 147] width 91 height 6
click at [124, 147] on b "Kayan Egypt for Trading & Investment," at bounding box center [81, 147] width 91 height 6
drag, startPoint x: 124, startPoint y: 147, endPoint x: 38, endPoint y: 149, distance: 86.0
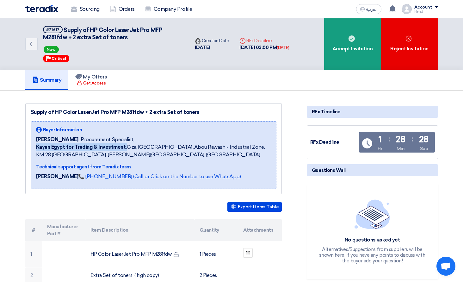
click at [38, 149] on b "Kayan Egypt for Trading & Investment," at bounding box center [81, 147] width 91 height 6
drag, startPoint x: 36, startPoint y: 146, endPoint x: 125, endPoint y: 144, distance: 88.2
click at [125, 144] on span "Kayan Egypt for Trading & Investment, [GEOGRAPHIC_DATA], [GEOGRAPHIC_DATA] ,Abo…" at bounding box center [153, 150] width 235 height 15
click at [124, 144] on b "Kayan Egypt for Trading & Investment," at bounding box center [81, 147] width 91 height 6
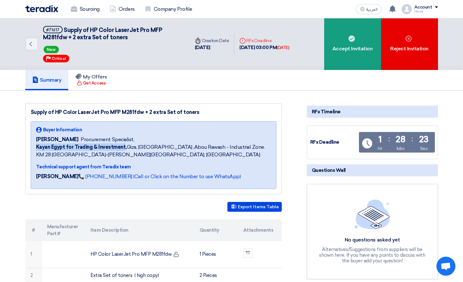
drag, startPoint x: 124, startPoint y: 148, endPoint x: 36, endPoint y: 148, distance: 87.2
click at [36, 150] on b "Kayan Egypt for Trading & Investment," at bounding box center [81, 147] width 91 height 6
click at [36, 148] on b "Kayan Egypt for Trading & Investment," at bounding box center [81, 147] width 91 height 6
drag, startPoint x: 36, startPoint y: 147, endPoint x: 124, endPoint y: 145, distance: 87.9
click at [124, 145] on b "Kayan Egypt for Trading & Investment," at bounding box center [81, 147] width 91 height 6
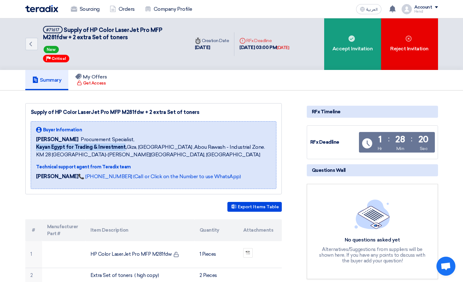
click at [124, 144] on b "Kayan Egypt for Trading & Investment," at bounding box center [81, 147] width 91 height 6
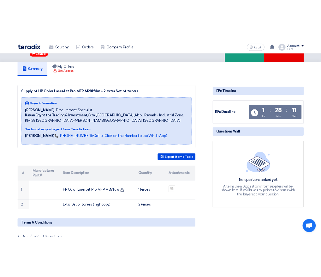
scroll to position [63, 0]
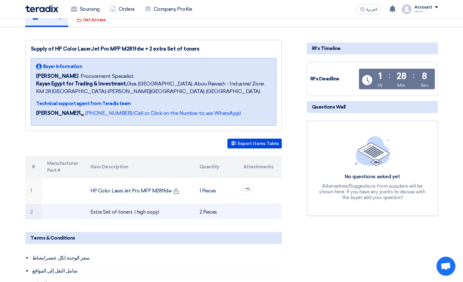
drag, startPoint x: 89, startPoint y: 187, endPoint x: 216, endPoint y: 216, distance: 130.1
click at [216, 216] on tbody "1 HP Color LaserJet Pro MFP M281fdw 1 Pieces 2 Extra Set of toners ( high copy)…" at bounding box center [153, 199] width 256 height 42
copy tbody "HP Color LaserJet Pro MFP M281fdw 1 Pieces 2 Extra Set of toners ( high copy) 2…"
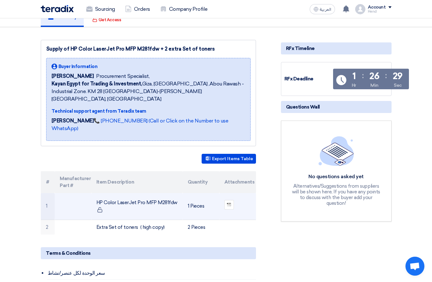
click at [203, 197] on td "1 Pieces" at bounding box center [201, 206] width 37 height 27
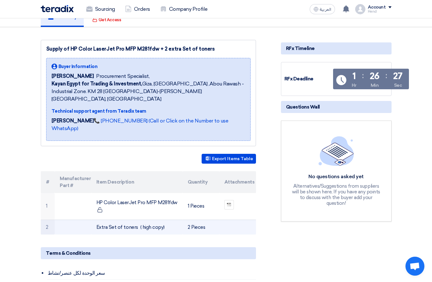
drag, startPoint x: 100, startPoint y: 194, endPoint x: 195, endPoint y: 219, distance: 98.5
click at [195, 219] on tbody "1 HP Color LaserJet Pro MFP M281fdw 1 Pieces 2 Extra Set of toners ( high copy)…" at bounding box center [148, 214] width 215 height 42
click at [212, 222] on td "2 Pieces" at bounding box center [201, 226] width 37 height 15
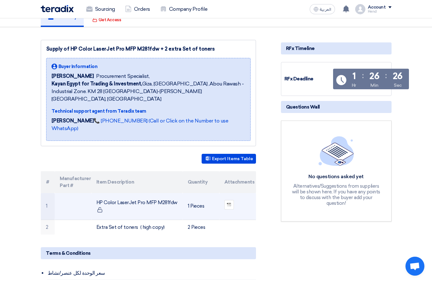
drag, startPoint x: 209, startPoint y: 222, endPoint x: 91, endPoint y: 195, distance: 120.5
click at [91, 195] on tbody "1 HP Color LaserJet Pro MFP M281fdw 1 Pieces 2 Extra Set of toners ( high copy)…" at bounding box center [148, 214] width 215 height 42
click at [91, 193] on td at bounding box center [73, 206] width 37 height 27
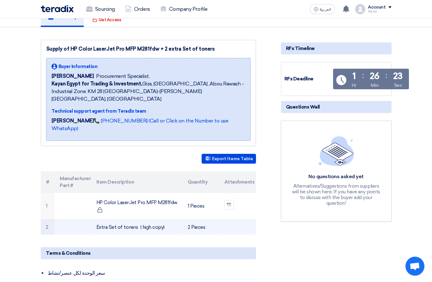
drag, startPoint x: 43, startPoint y: 196, endPoint x: 207, endPoint y: 221, distance: 166.5
click at [207, 221] on tbody "1 HP Color LaserJet Pro MFP M281fdw 1 Pieces 2 Extra Set of toners ( high copy)…" at bounding box center [148, 214] width 215 height 42
click at [207, 221] on td "2 Pieces" at bounding box center [201, 226] width 37 height 15
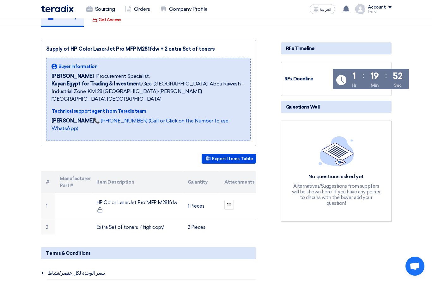
drag, startPoint x: 51, startPoint y: 82, endPoint x: 157, endPoint y: 100, distance: 107.7
click at [157, 100] on div "Buyer Information [PERSON_NAME] Procurement Specialist, Kayan Egypt for Trading…" at bounding box center [148, 99] width 205 height 83
click at [147, 102] on span "Kayan Egypt for Trading & Investment, [GEOGRAPHIC_DATA], [GEOGRAPHIC_DATA] ,Abo…" at bounding box center [149, 91] width 194 height 23
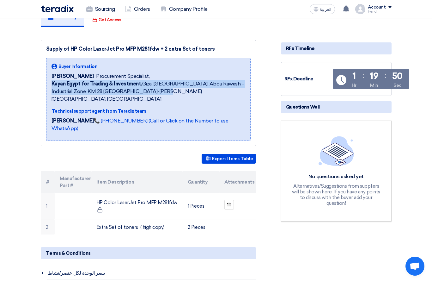
drag, startPoint x: 149, startPoint y: 101, endPoint x: 49, endPoint y: 89, distance: 99.9
click at [49, 89] on div "Buyer Information [PERSON_NAME] Procurement Specialist, Kayan Egypt for Trading…" at bounding box center [148, 99] width 205 height 83
click at [158, 99] on span "Kayan Egypt for Trading & Investment, [GEOGRAPHIC_DATA], [GEOGRAPHIC_DATA] ,Abo…" at bounding box center [149, 91] width 194 height 23
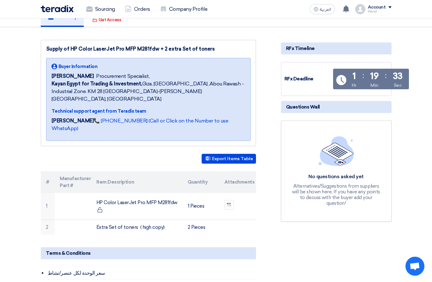
drag, startPoint x: 145, startPoint y: 100, endPoint x: 52, endPoint y: 82, distance: 95.4
click at [52, 82] on div "Buyer Information [PERSON_NAME] Procurement Specialist, Kayan Egypt for Trading…" at bounding box center [149, 83] width 194 height 40
click at [52, 80] on span "[PERSON_NAME]" at bounding box center [73, 76] width 42 height 8
